Goal: Task Accomplishment & Management: Manage account settings

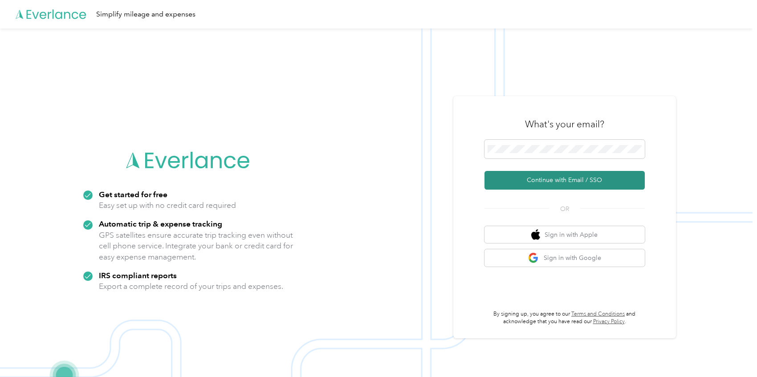
click at [589, 180] on button "Continue with Email / SSO" at bounding box center [564, 180] width 160 height 19
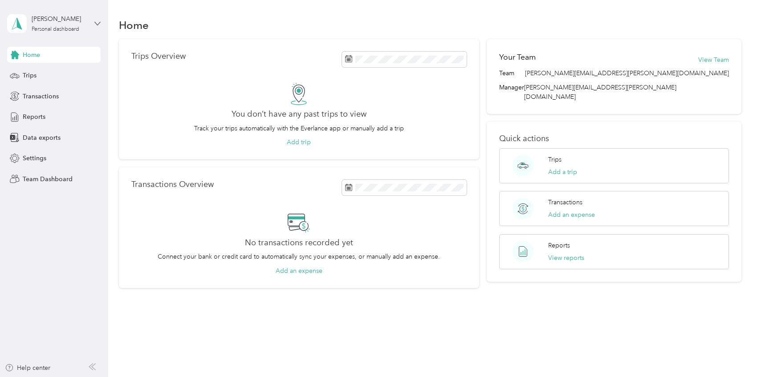
click at [98, 24] on icon at bounding box center [97, 23] width 6 height 6
click at [46, 73] on div "Team dashboard" at bounding box center [39, 73] width 48 height 9
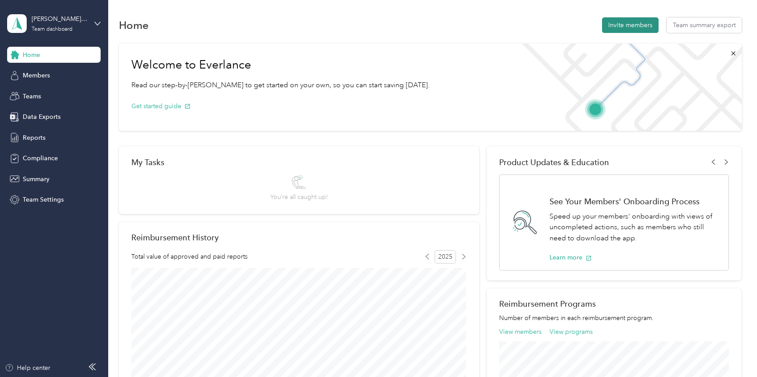
click at [630, 23] on button "Invite members" at bounding box center [630, 25] width 57 height 16
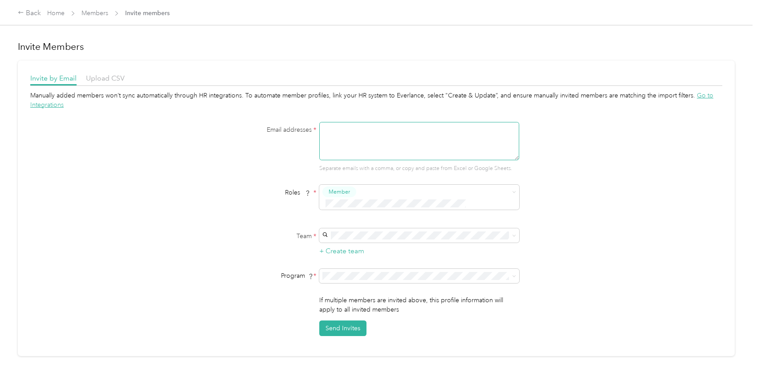
click at [344, 128] on textarea at bounding box center [419, 141] width 200 height 38
